Goal: Information Seeking & Learning: Learn about a topic

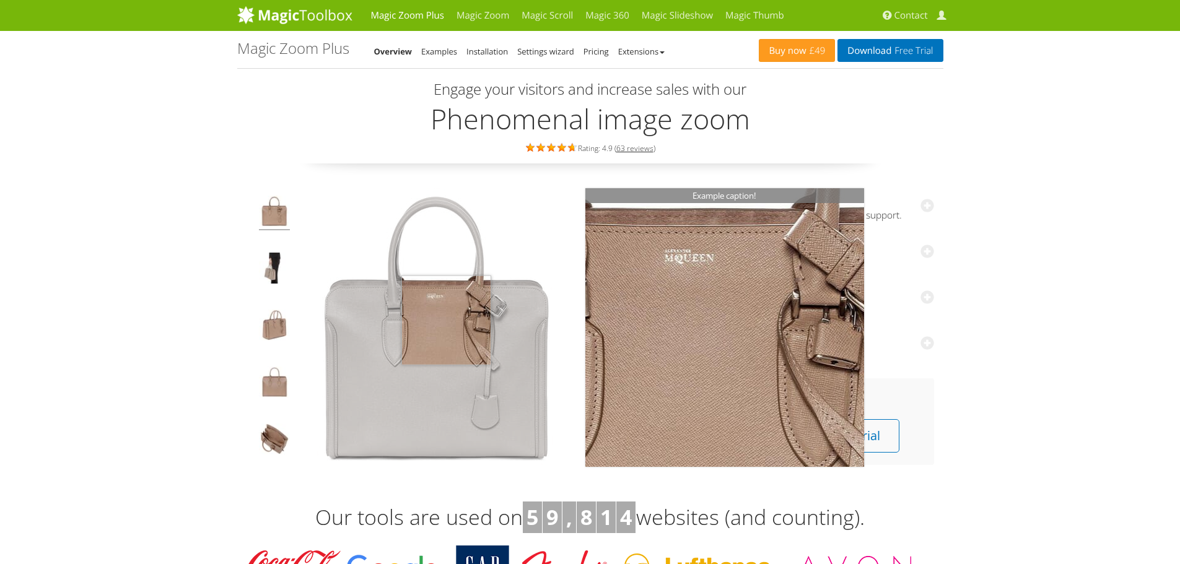
click at [446, 320] on img at bounding box center [436, 327] width 279 height 279
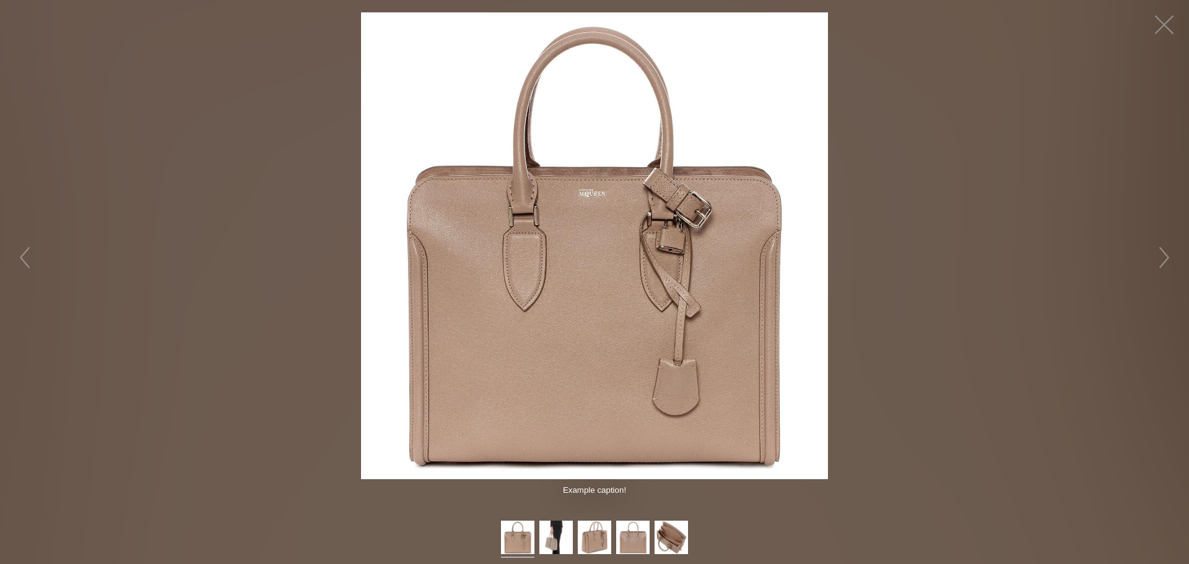
click at [650, 273] on img at bounding box center [594, 245] width 467 height 467
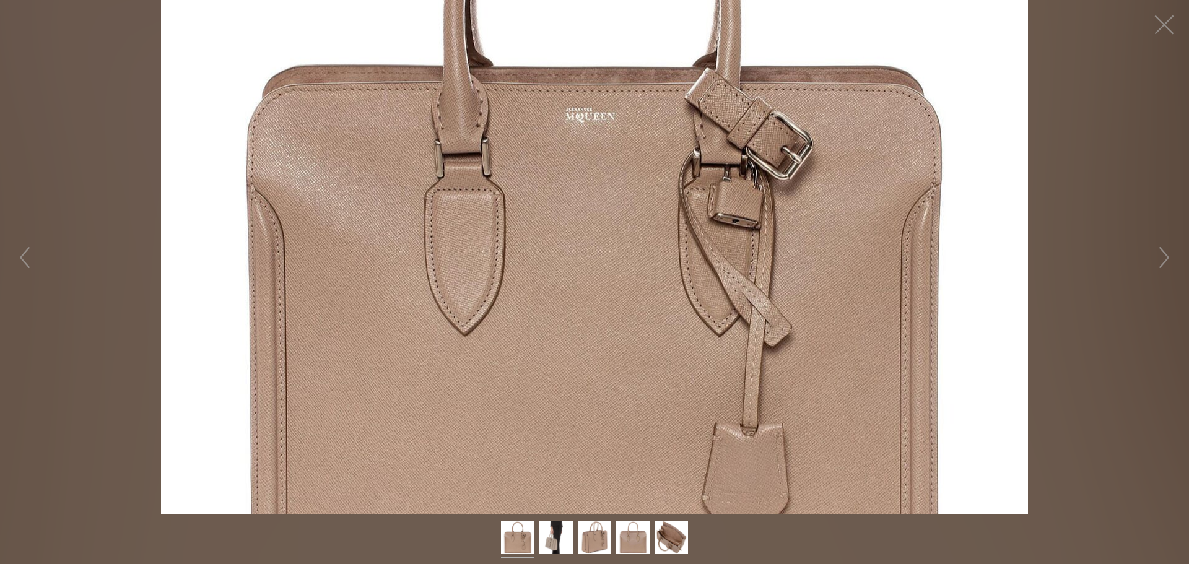
click at [650, 273] on figure "Click to expand" at bounding box center [594, 257] width 1189 height 515
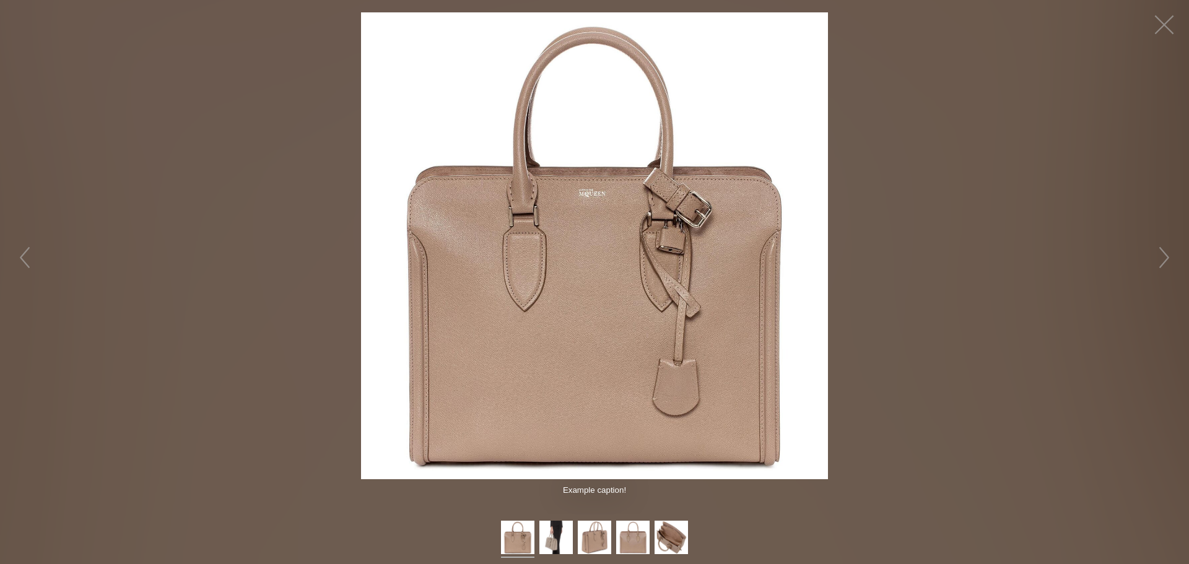
click at [650, 273] on img at bounding box center [594, 245] width 467 height 467
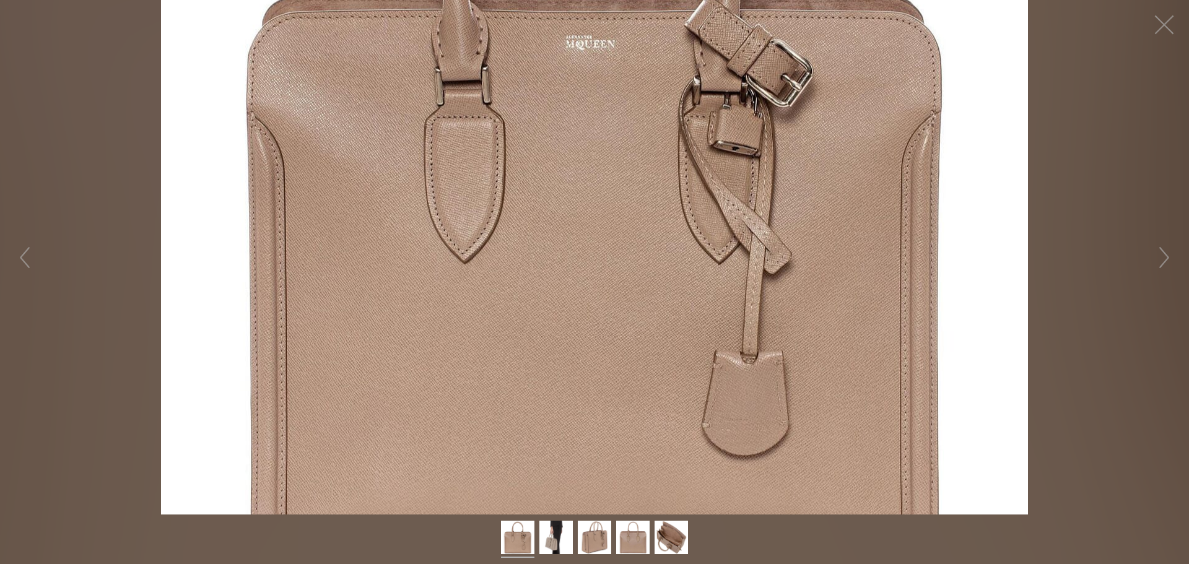
click at [631, 325] on figure "Click to expand" at bounding box center [594, 257] width 1189 height 515
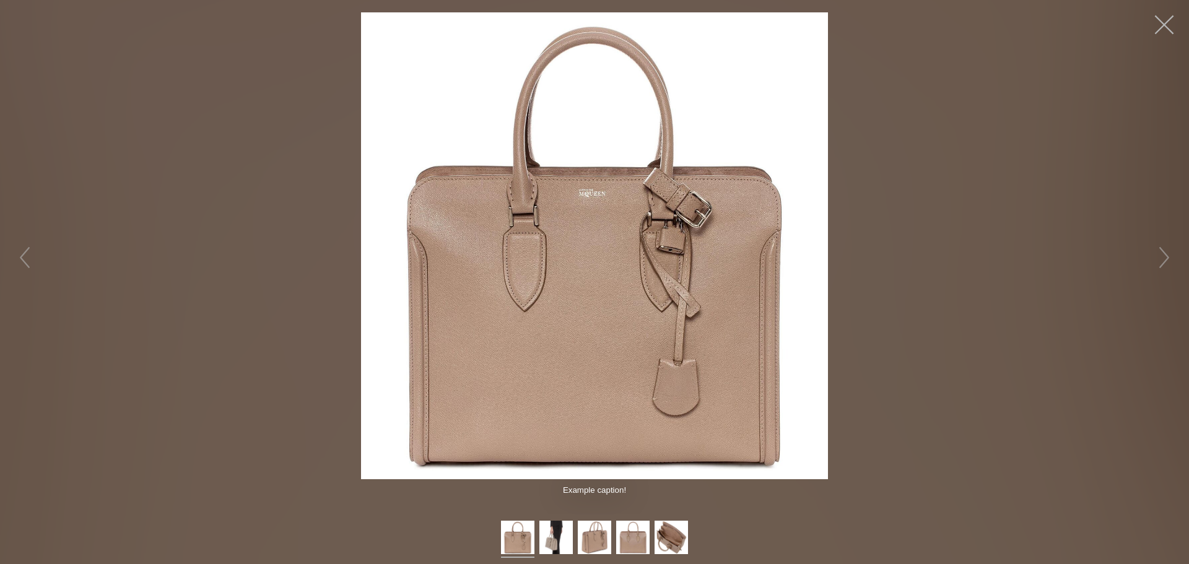
click at [1158, 27] on button "button" at bounding box center [1164, 24] width 37 height 37
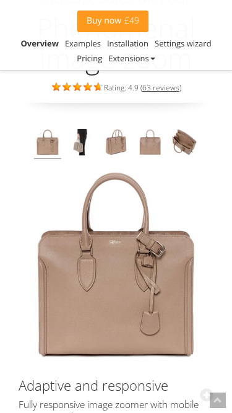
scroll to position [186, 0]
